Goal: Information Seeking & Learning: Learn about a topic

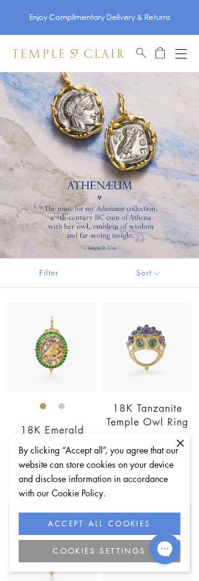
scroll to position [13, 0]
click at [177, 453] on button at bounding box center [180, 443] width 19 height 19
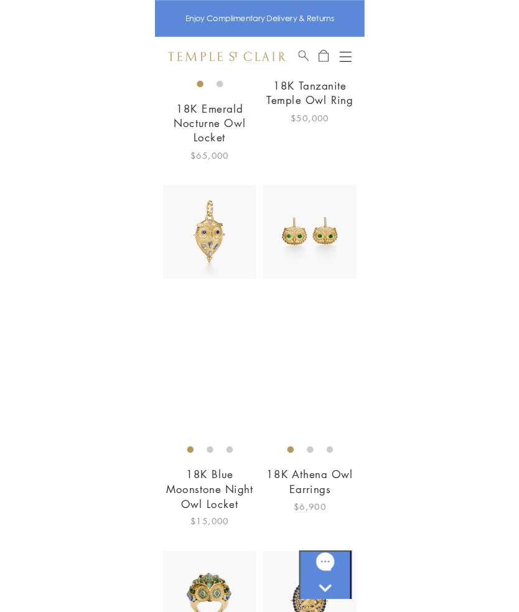
scroll to position [0, 0]
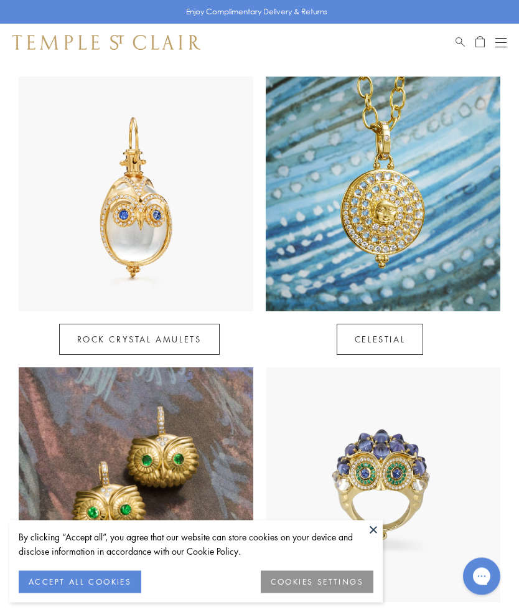
scroll to position [552, 0]
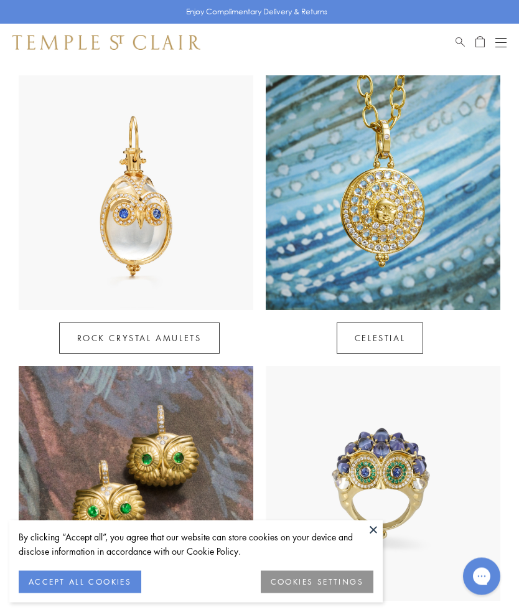
click at [152, 323] on link "Rock Crystal Amulets" at bounding box center [139, 338] width 161 height 31
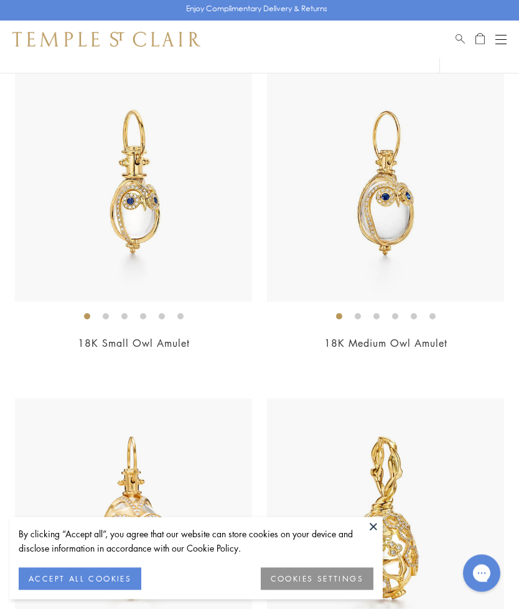
scroll to position [7492, 0]
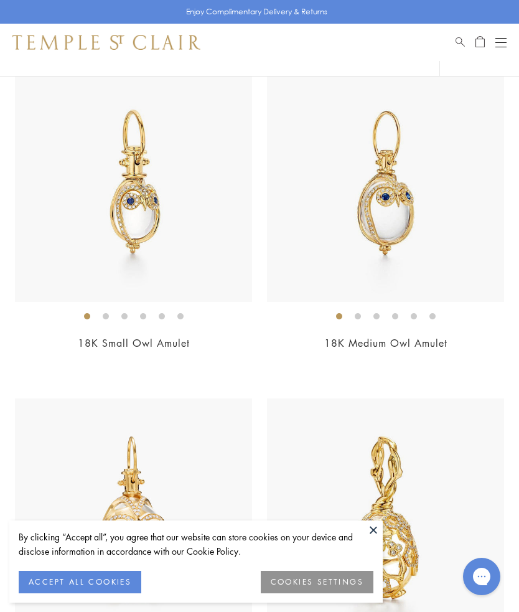
click at [402, 221] on img at bounding box center [385, 183] width 237 height 237
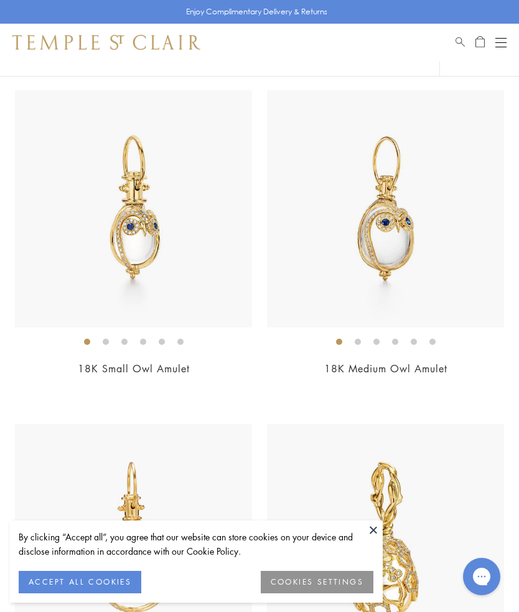
scroll to position [7469, 0]
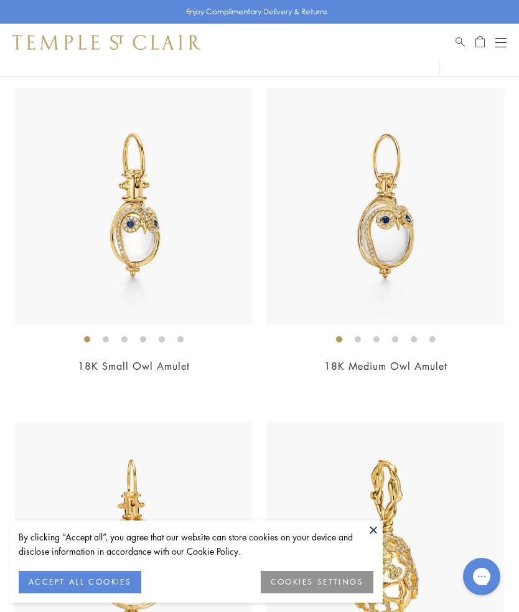
click at [131, 240] on img at bounding box center [133, 206] width 237 height 237
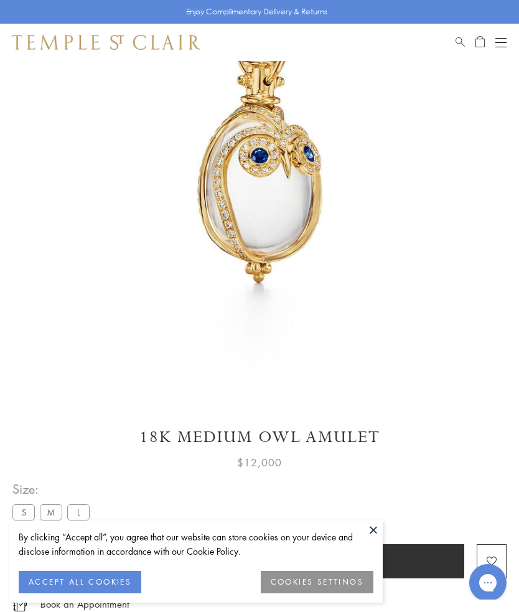
scroll to position [192, 0]
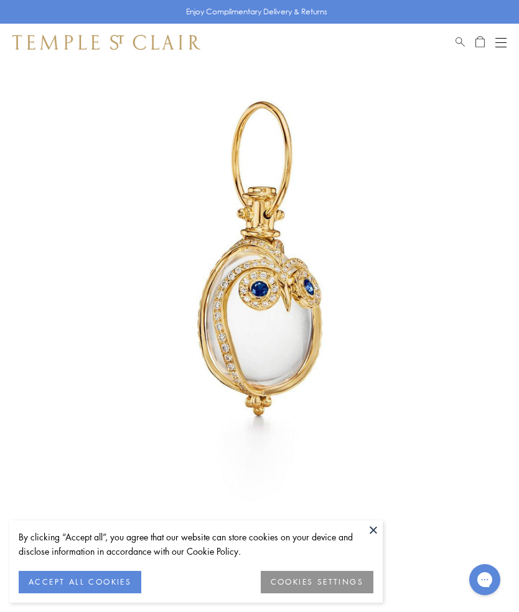
click at [98, 576] on button "ACCEPT ALL COOKIES" at bounding box center [80, 582] width 123 height 22
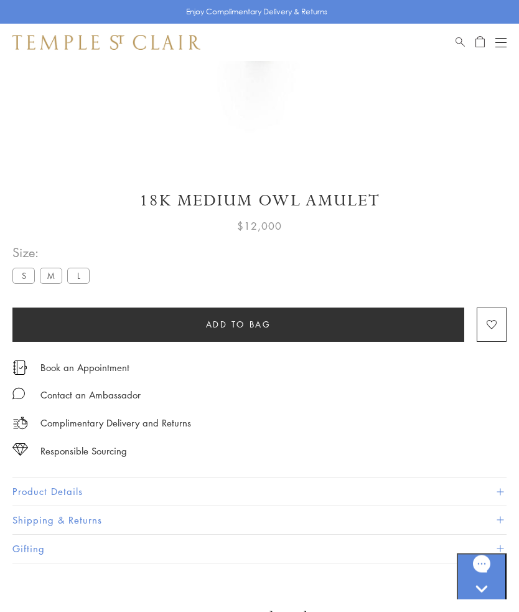
scroll to position [433, 0]
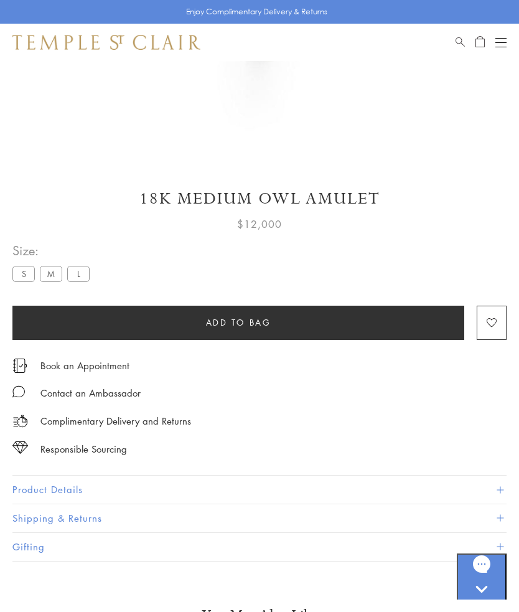
click at [500, 487] on span at bounding box center [500, 489] width 7 height 7
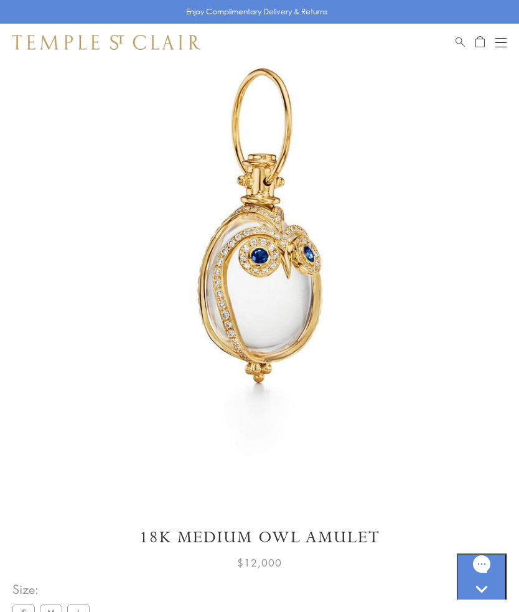
scroll to position [88, 0]
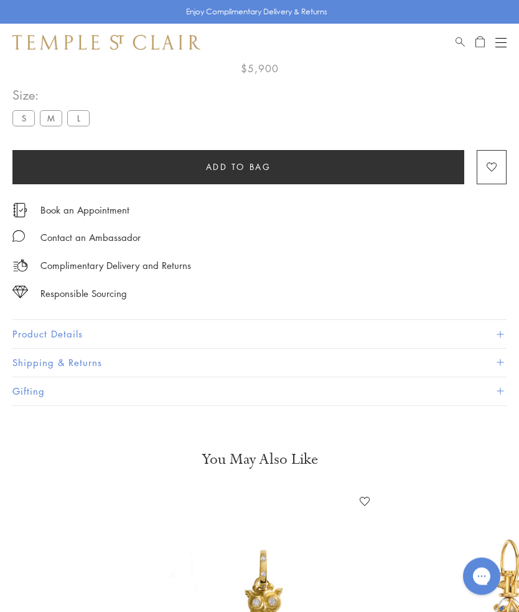
click at [23, 331] on button "Product Details" at bounding box center [259, 335] width 494 height 28
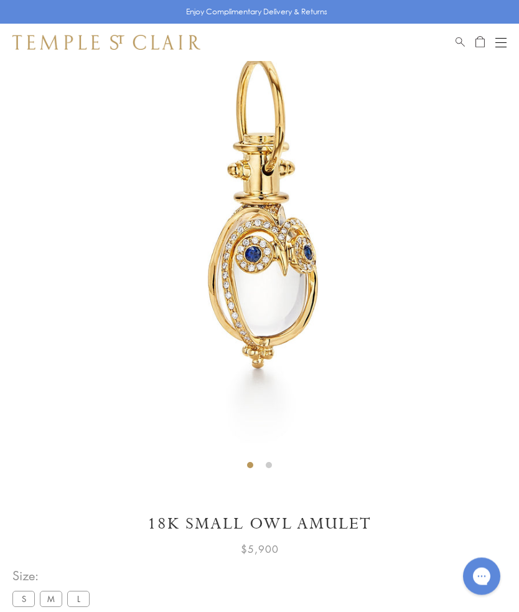
scroll to position [93, 0]
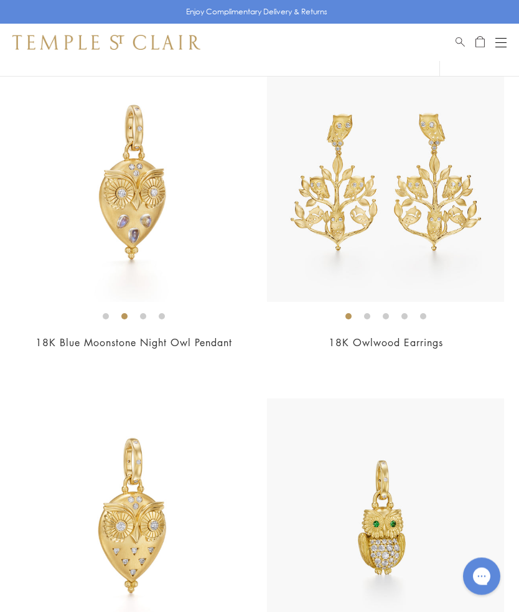
scroll to position [1286, 0]
click at [93, 234] on img at bounding box center [133, 183] width 237 height 237
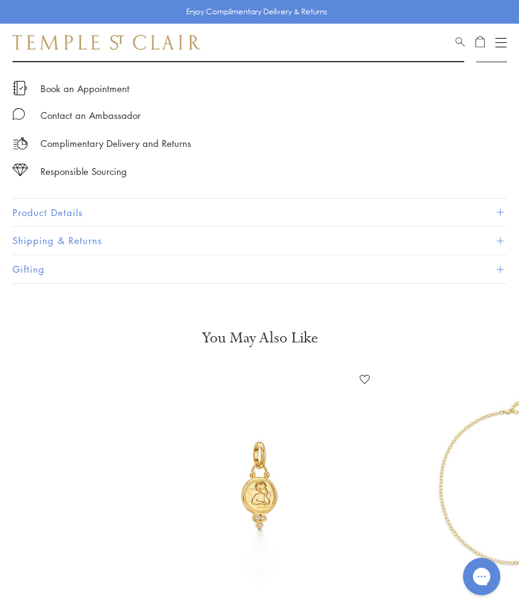
scroll to position [641, 0]
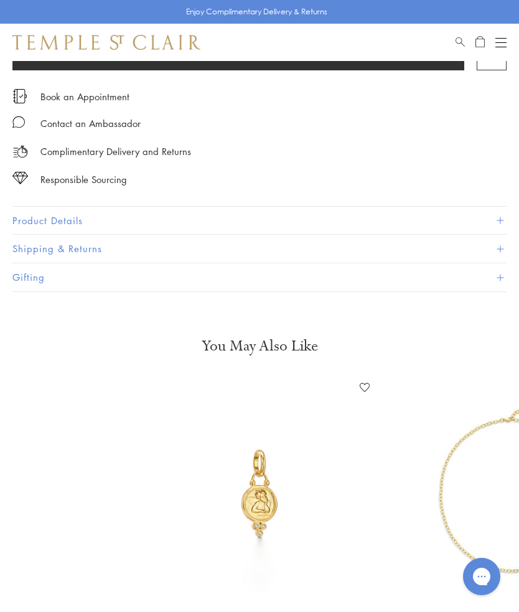
click at [59, 212] on button "Product Details" at bounding box center [259, 221] width 494 height 28
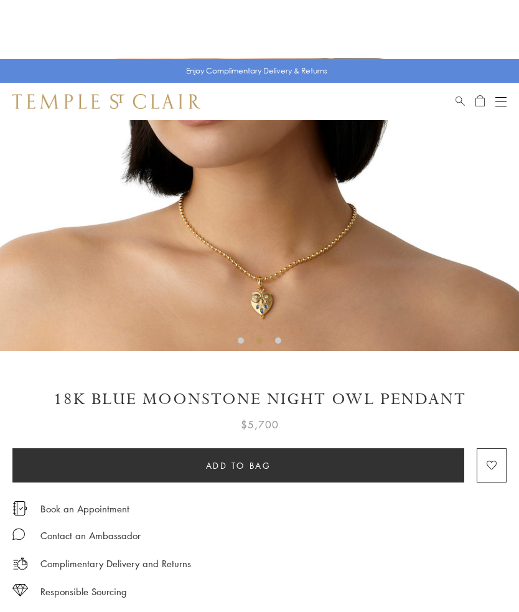
scroll to position [0, 0]
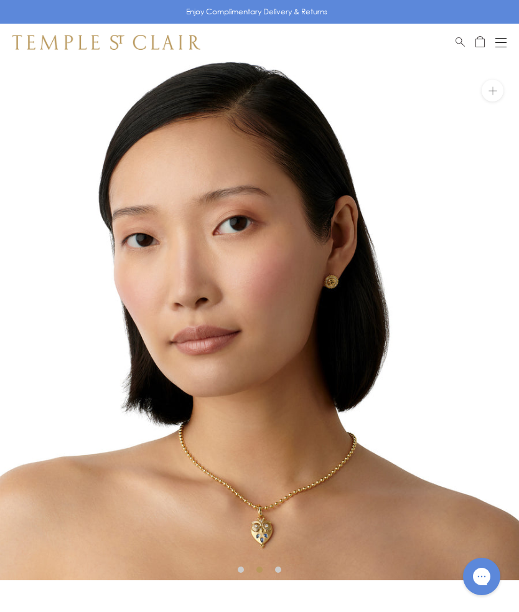
click at [504, 42] on div "Open navigation" at bounding box center [501, 42] width 11 height 1
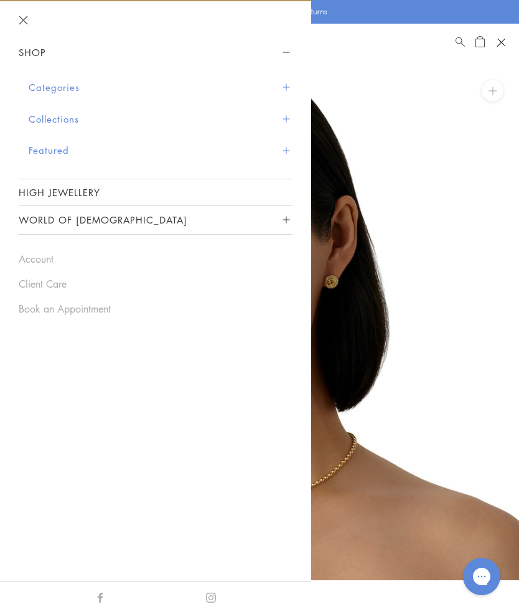
click at [71, 83] on button "Categories" at bounding box center [161, 88] width 264 height 32
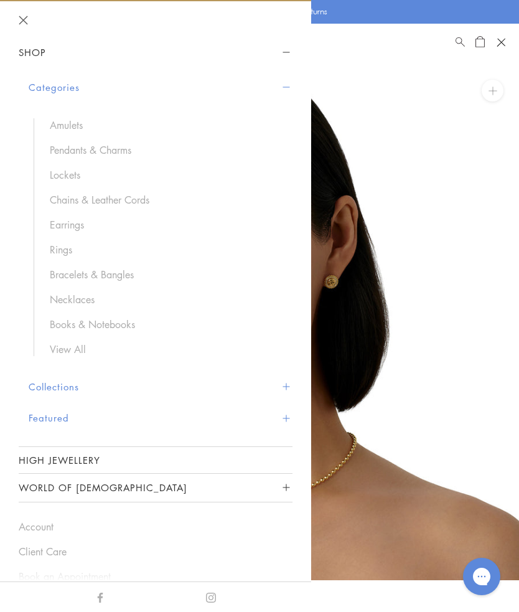
click at [122, 147] on link "Pendants & Charms" at bounding box center [165, 150] width 230 height 14
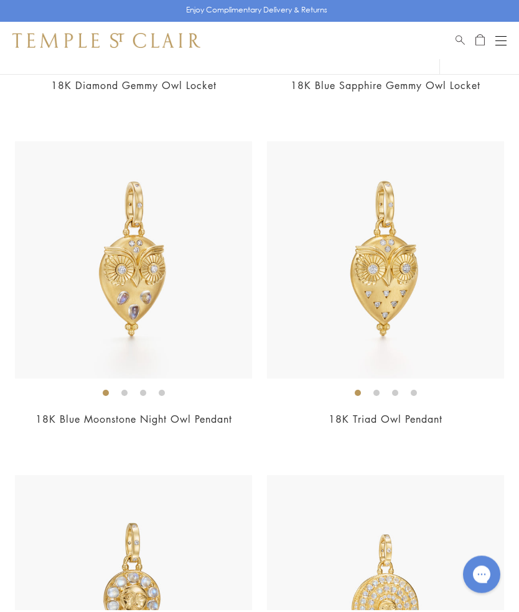
scroll to position [1076, 0]
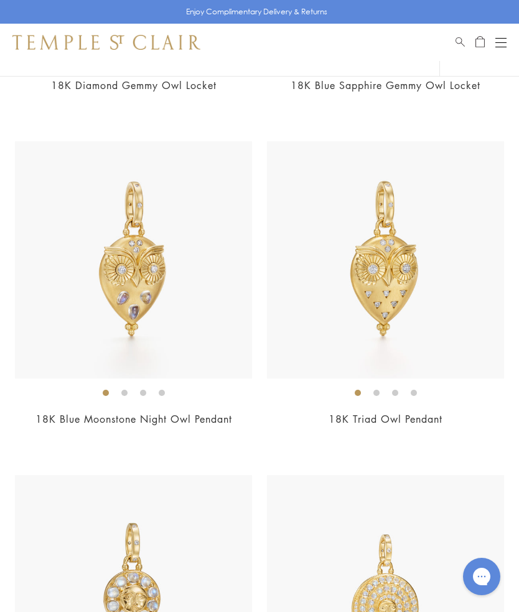
click at [420, 276] on img at bounding box center [385, 259] width 237 height 237
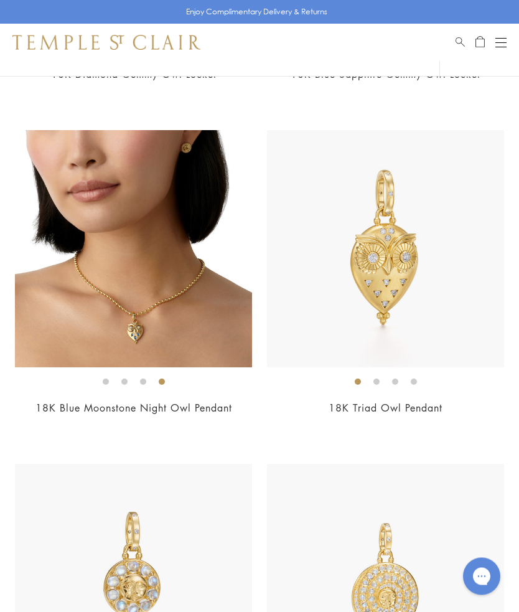
scroll to position [1087, 0]
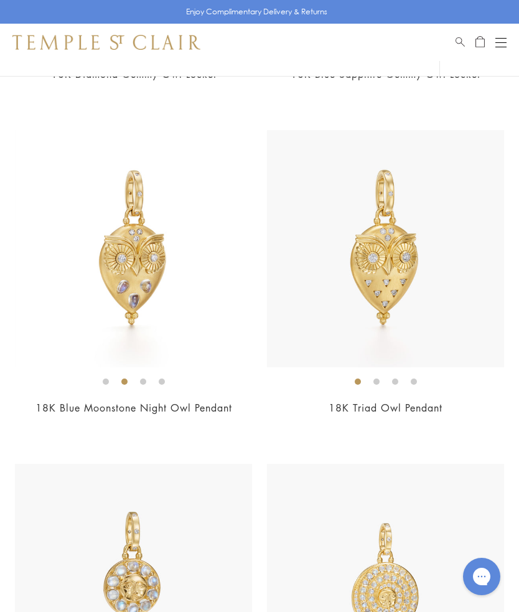
click at [105, 271] on img at bounding box center [133, 248] width 237 height 237
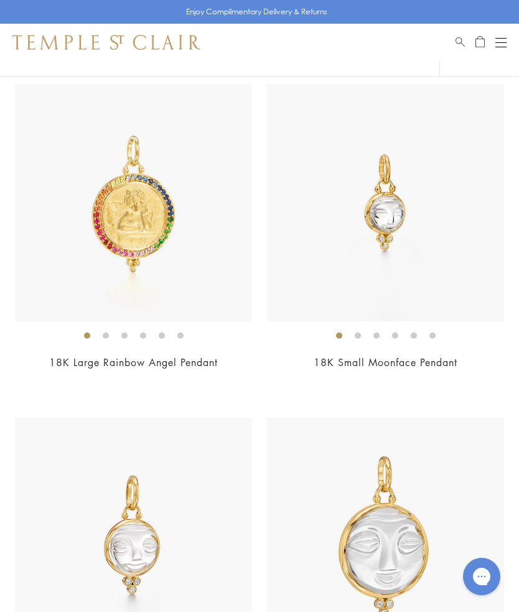
scroll to position [4128, 0]
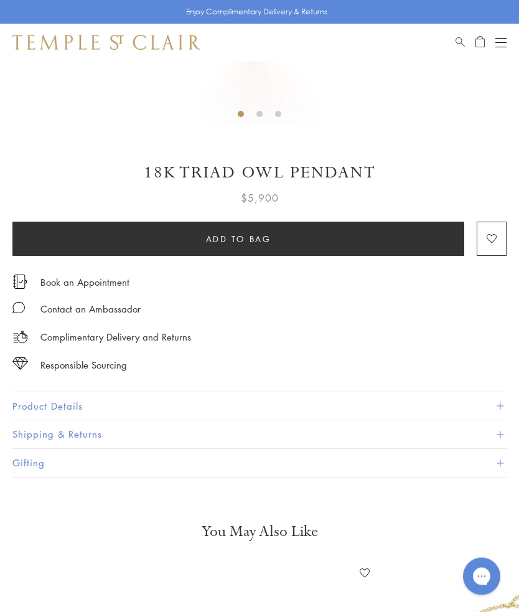
scroll to position [461, 0]
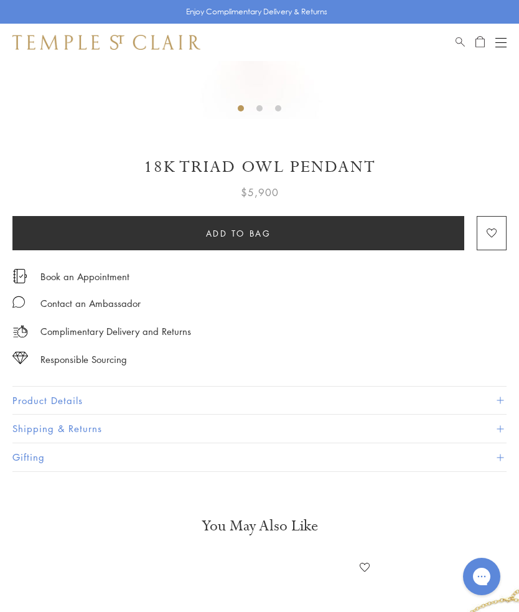
click at [72, 398] on button "Product Details" at bounding box center [259, 401] width 494 height 28
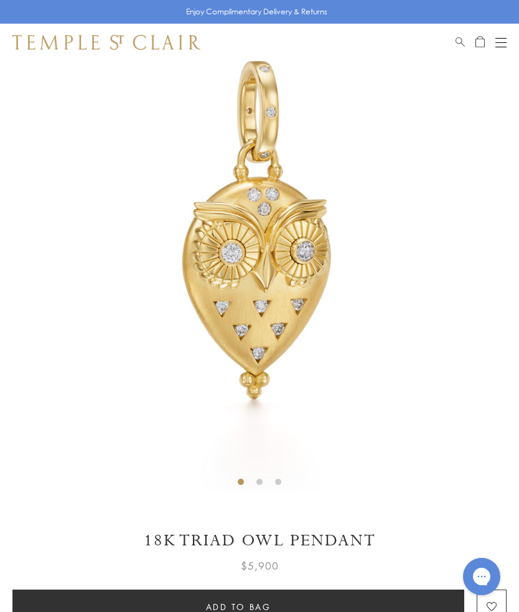
scroll to position [0, 0]
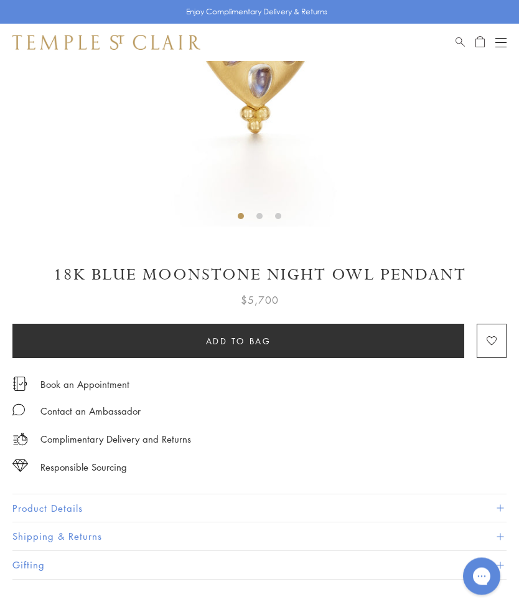
scroll to position [354, 0]
click at [29, 507] on button "Product Details" at bounding box center [259, 508] width 494 height 28
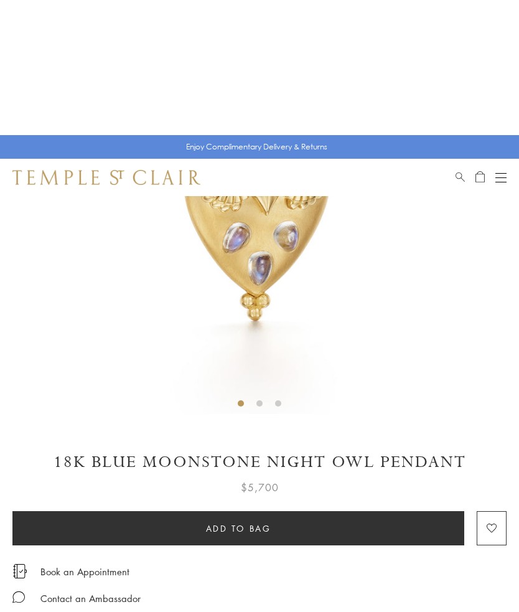
scroll to position [0, 0]
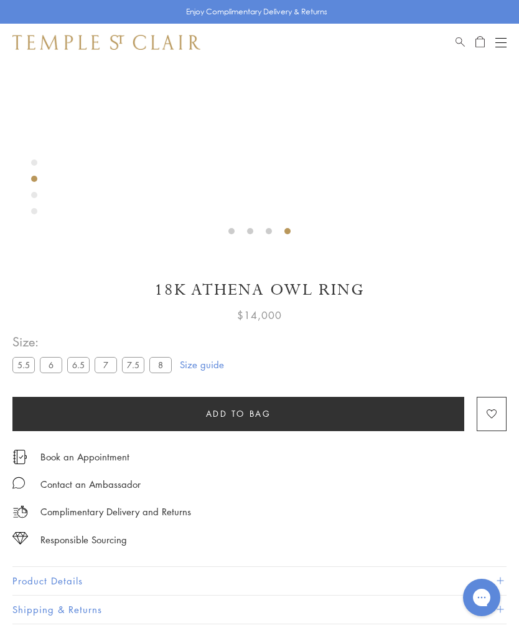
scroll to position [340, 0]
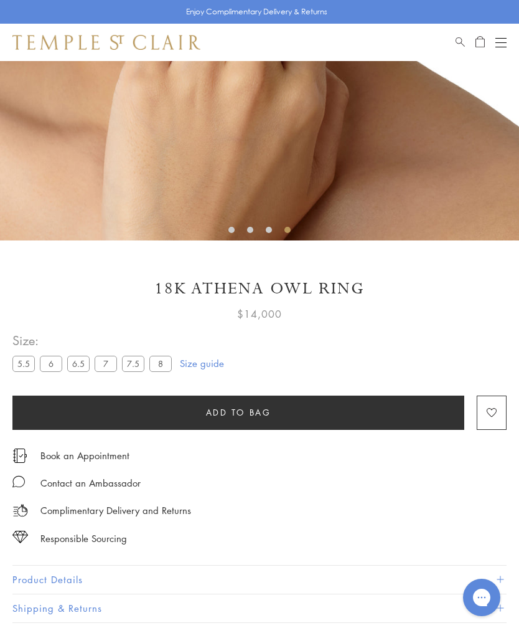
click at [24, 364] on label "5.5" at bounding box center [23, 363] width 22 height 16
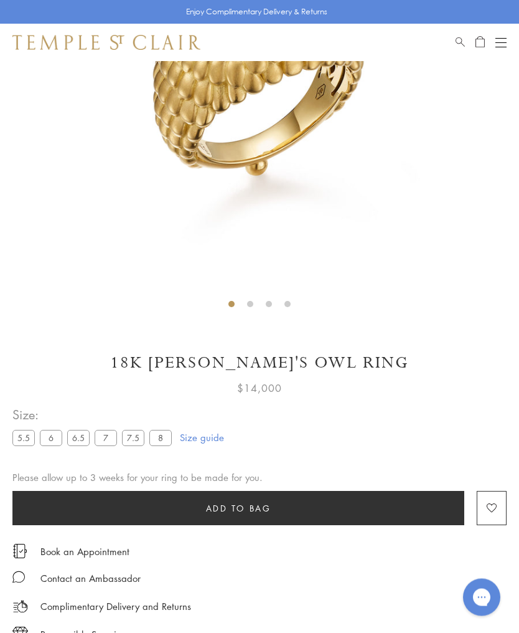
scroll to position [266, 0]
click at [201, 435] on link "Size guide" at bounding box center [202, 437] width 44 height 12
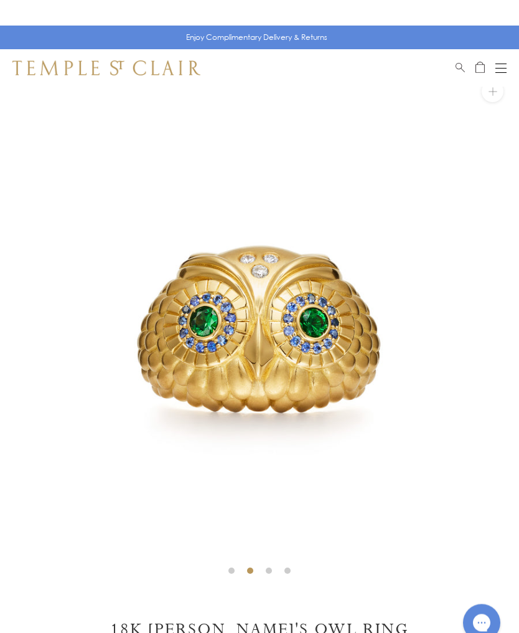
scroll to position [0, 0]
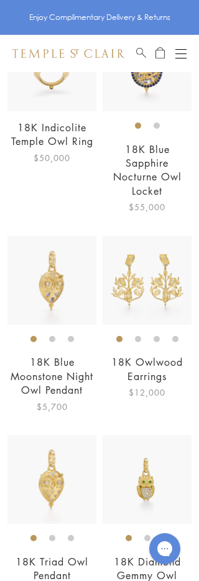
scroll to position [695, 0]
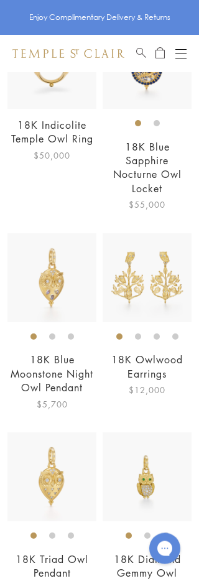
click at [40, 487] on img at bounding box center [51, 477] width 89 height 89
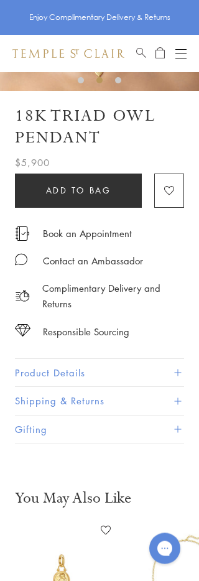
scroll to position [182, 0]
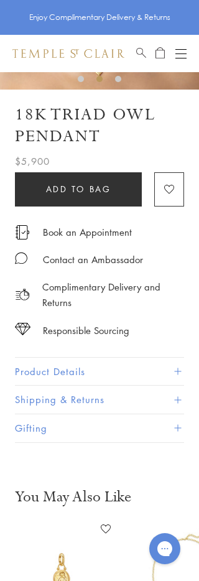
click at [41, 370] on button "Product Details" at bounding box center [99, 372] width 169 height 28
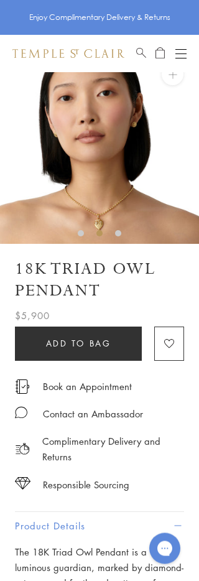
scroll to position [0, 0]
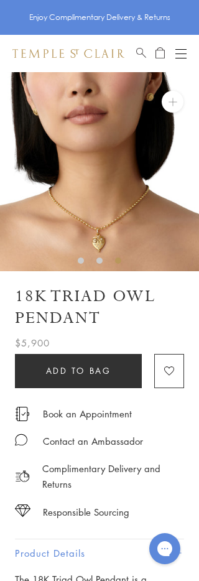
click at [97, 228] on img at bounding box center [99, 171] width 199 height 199
click at [90, 228] on img at bounding box center [99, 171] width 199 height 199
click at [85, 232] on img at bounding box center [99, 171] width 199 height 199
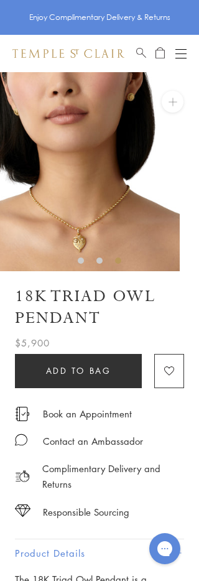
click at [67, 246] on img at bounding box center [80, 171] width 199 height 199
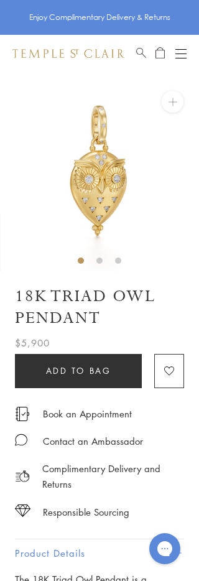
click at [83, 202] on img at bounding box center [99, 171] width 199 height 199
